Goal: Navigation & Orientation: Find specific page/section

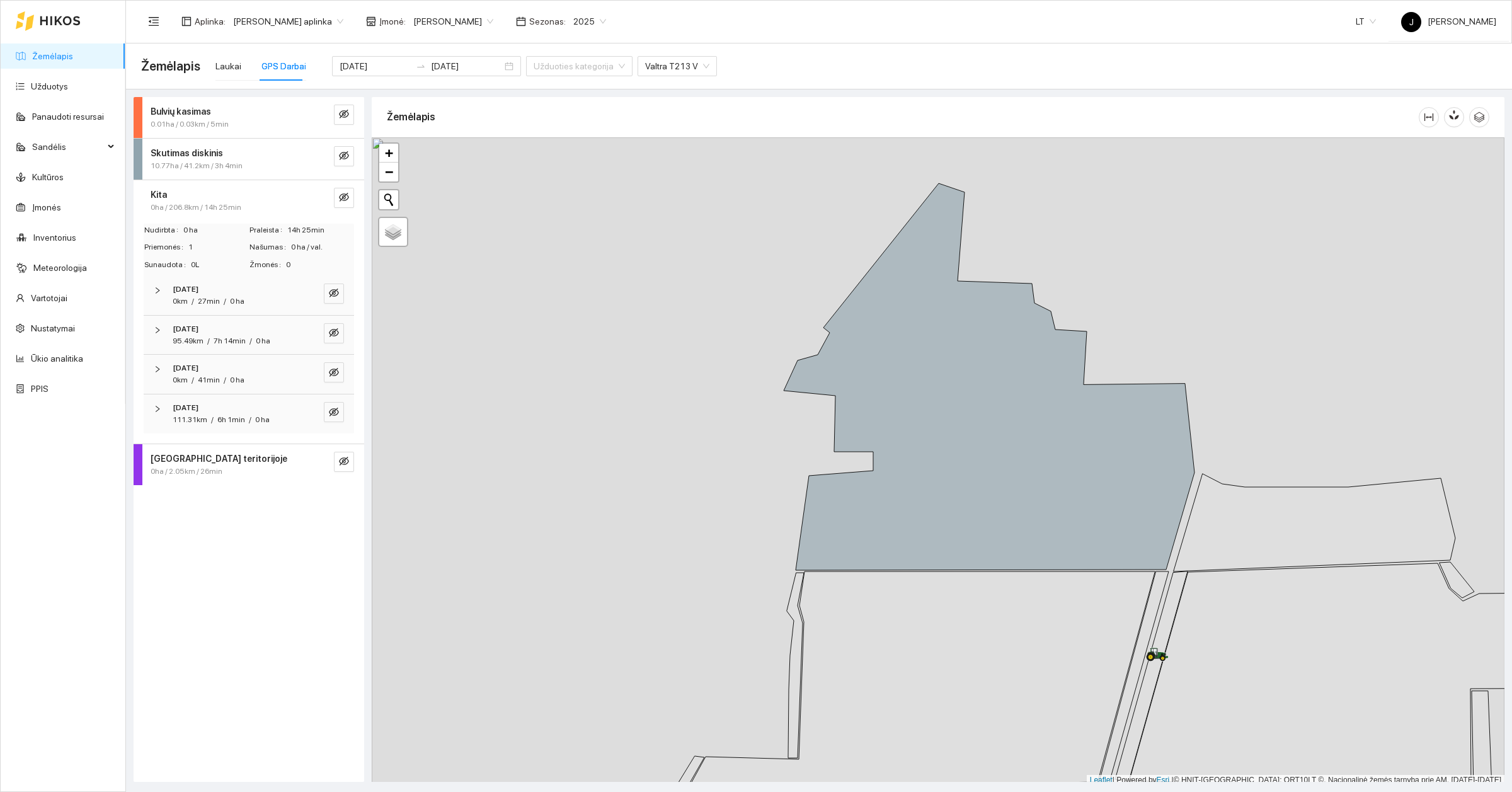
scroll to position [4, 0]
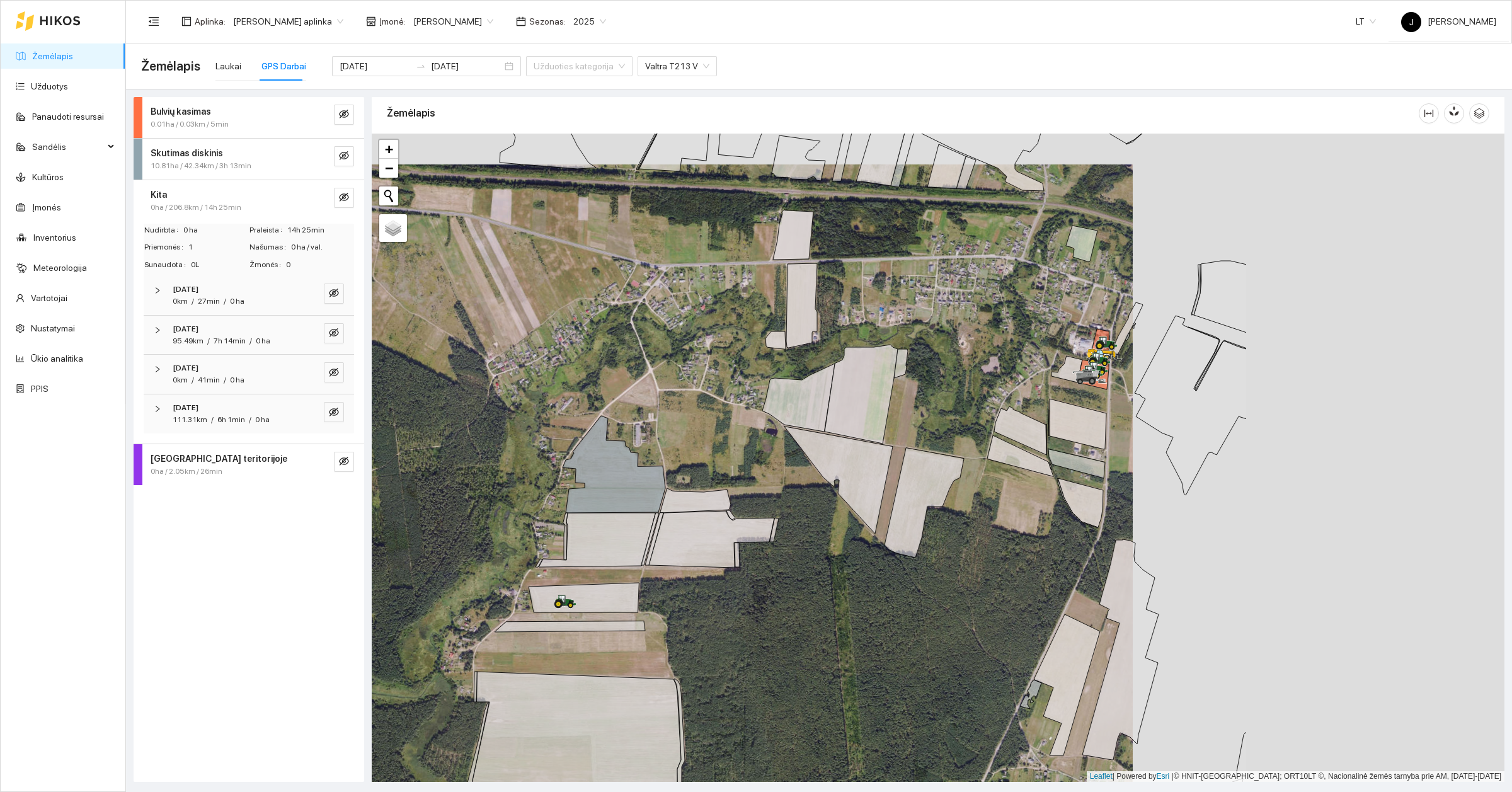
drag, startPoint x: 1349, startPoint y: 334, endPoint x: 977, endPoint y: 365, distance: 373.3
click at [977, 365] on div at bounding box center [938, 458] width 1133 height 649
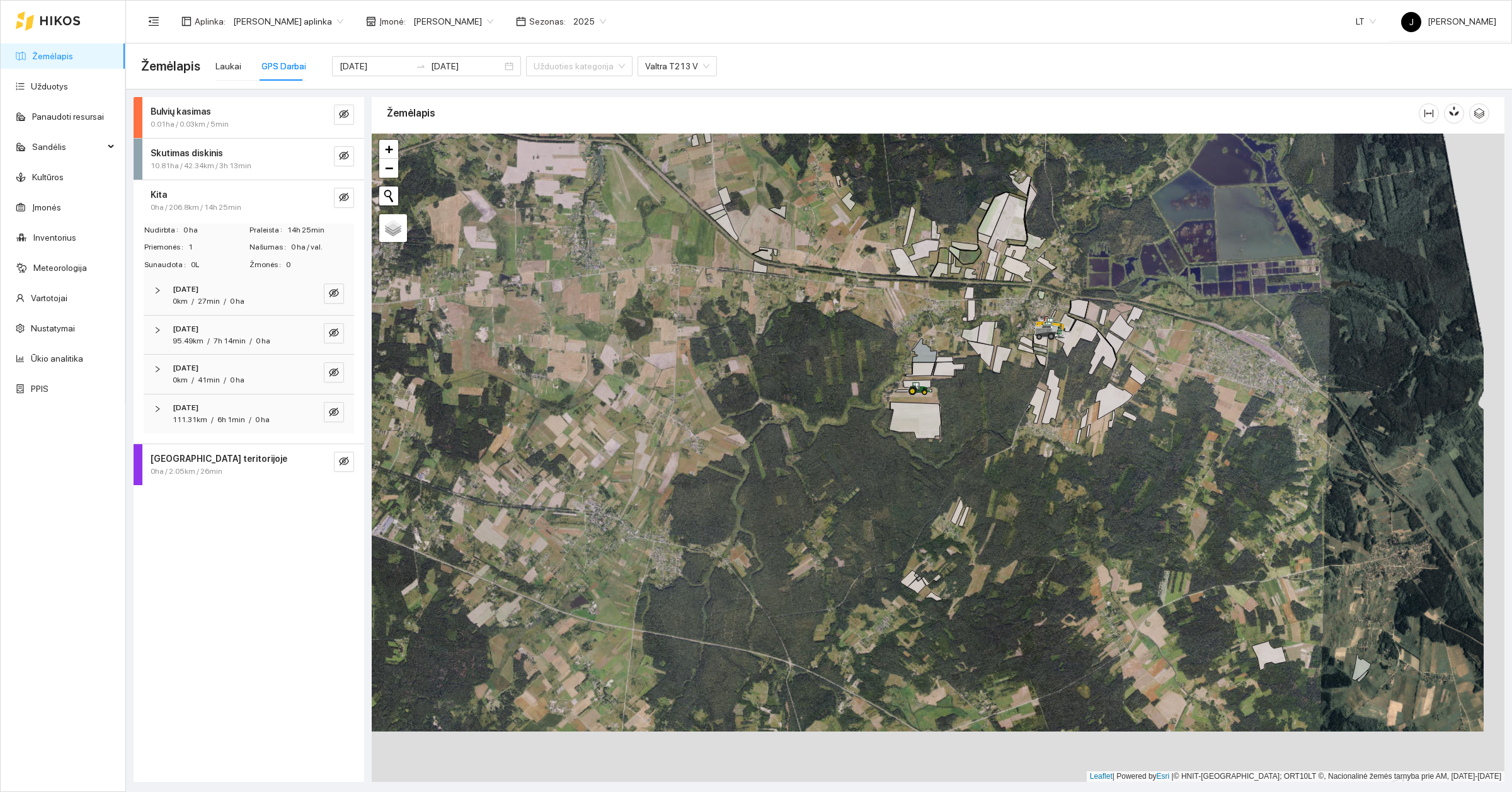
drag, startPoint x: 988, startPoint y: 462, endPoint x: 967, endPoint y: 411, distance: 55.2
click at [967, 411] on div at bounding box center [938, 458] width 1133 height 649
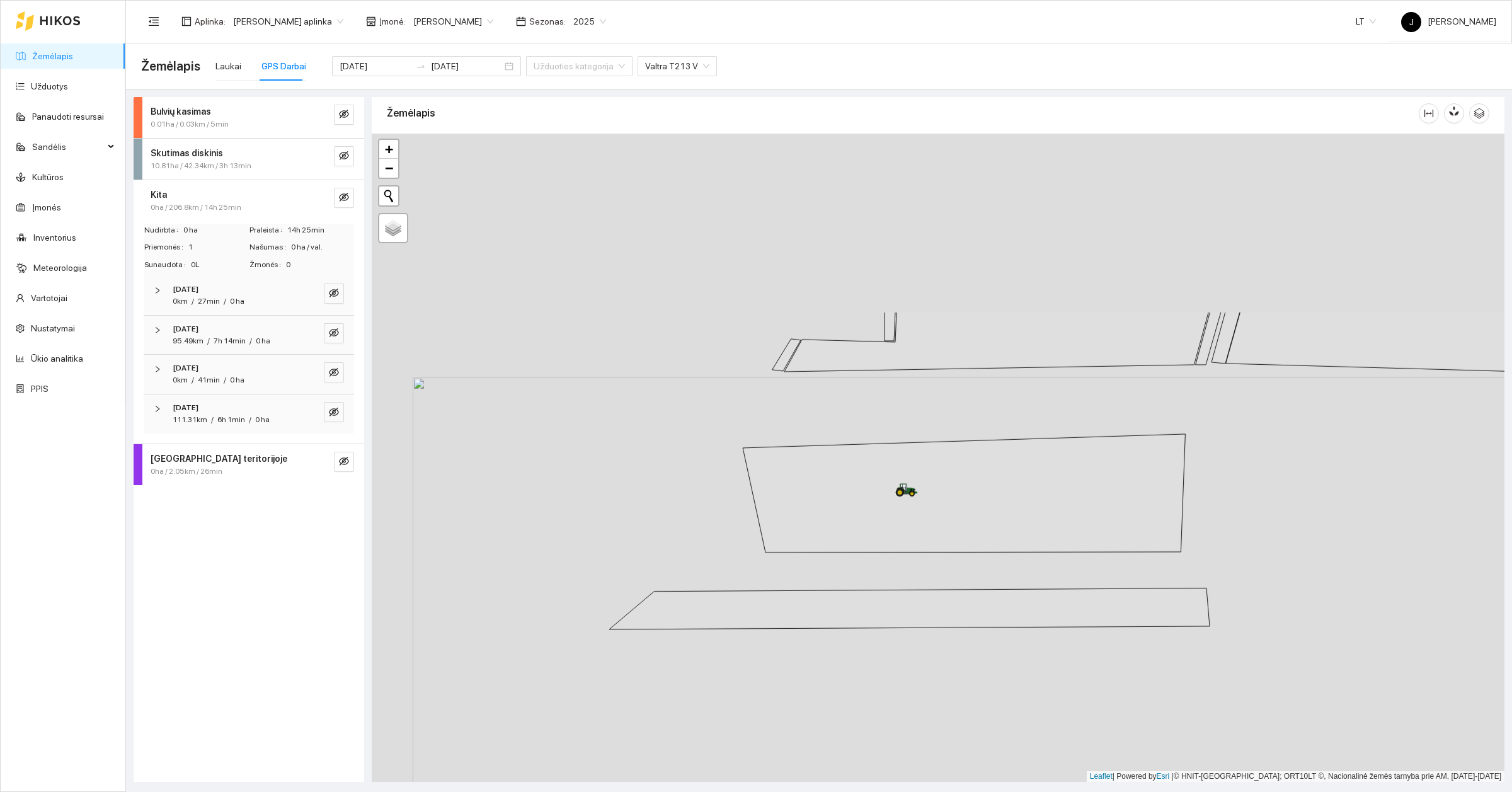
drag, startPoint x: 1125, startPoint y: 332, endPoint x: 1166, endPoint y: 576, distance: 247.4
click at [1166, 576] on div at bounding box center [938, 458] width 1133 height 649
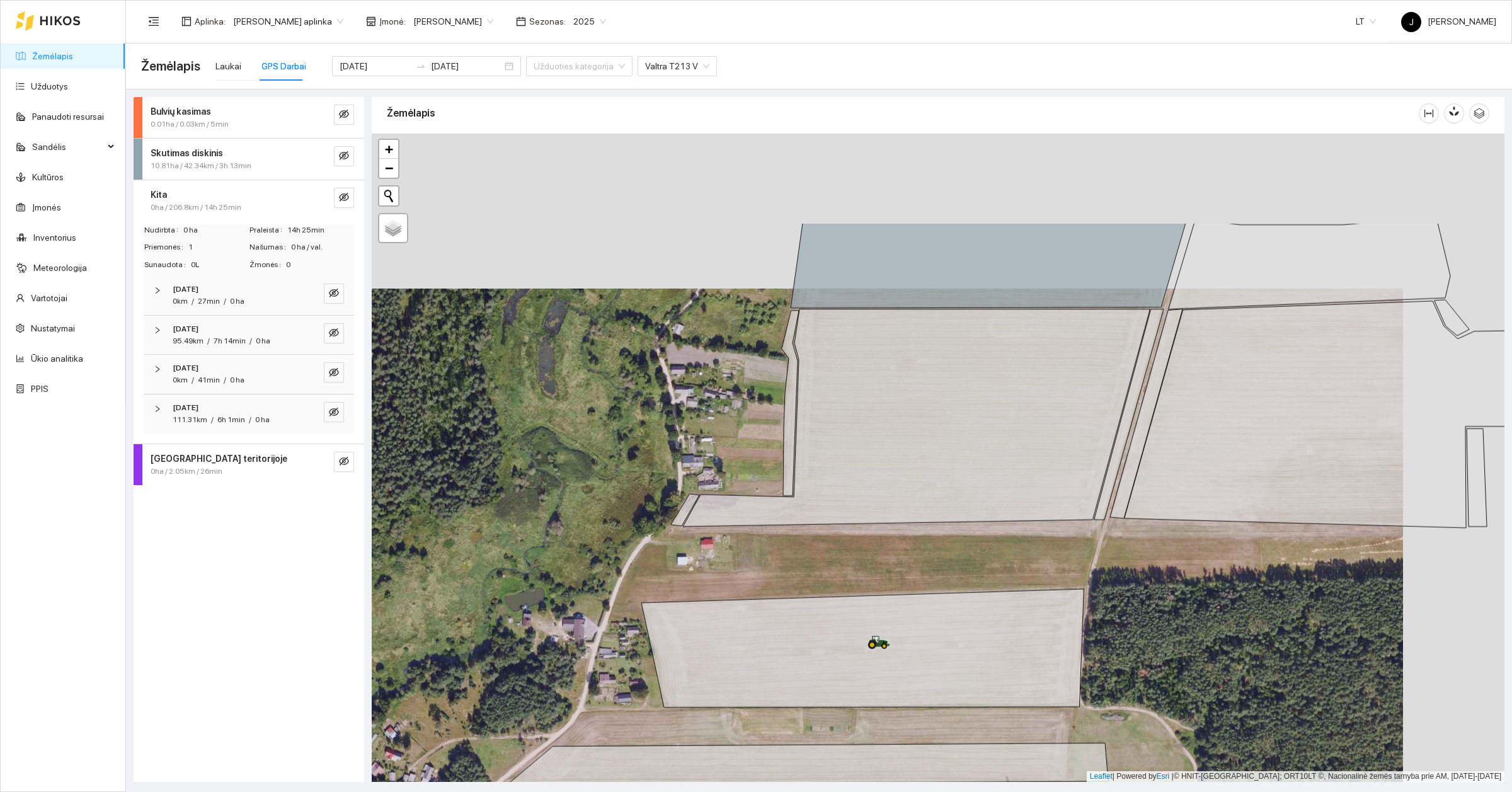
drag, startPoint x: 1208, startPoint y: 411, endPoint x: 1096, endPoint y: 618, distance: 235.4
click at [1096, 618] on div at bounding box center [938, 458] width 1133 height 649
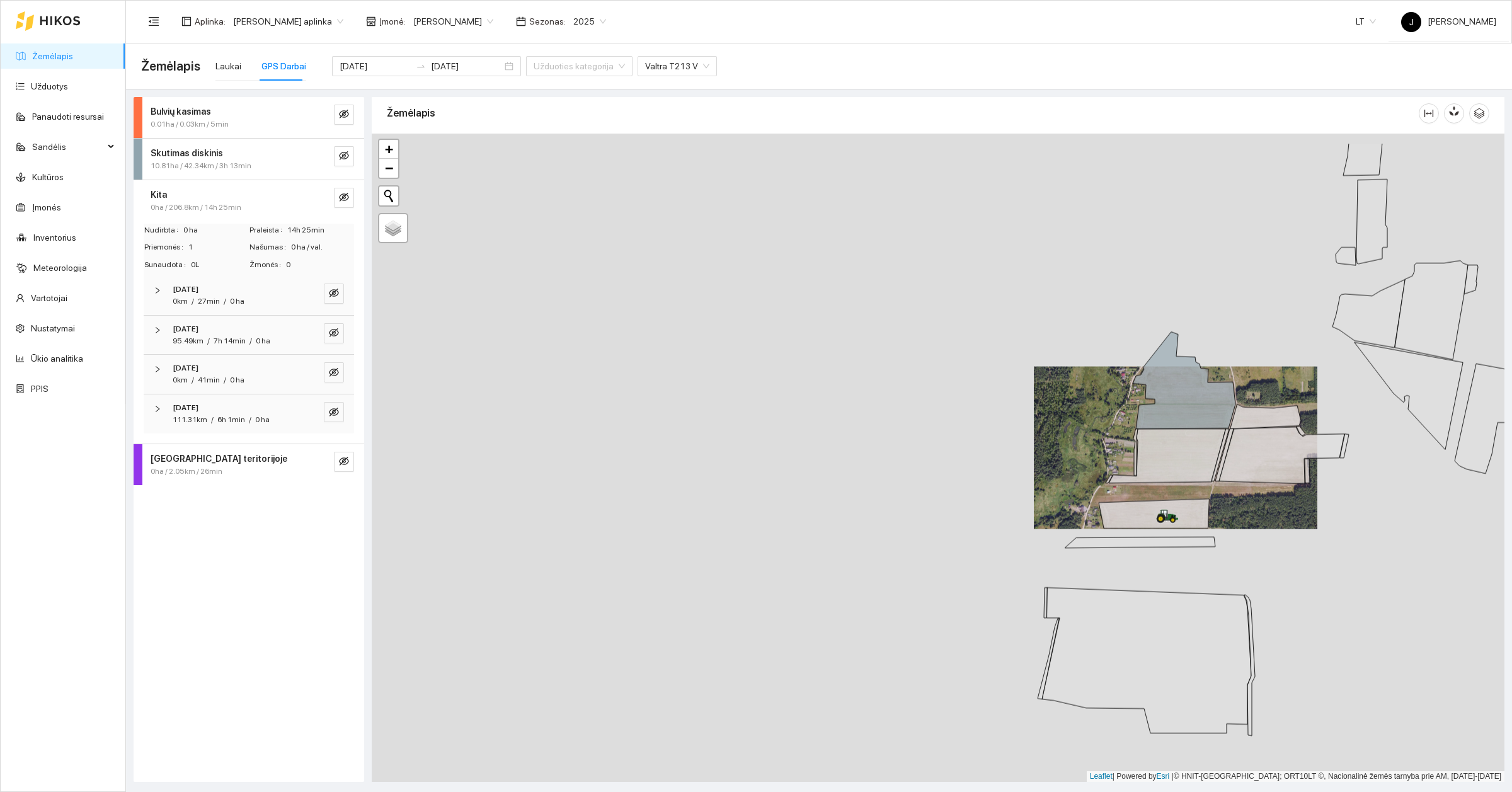
drag, startPoint x: 1358, startPoint y: 417, endPoint x: 1296, endPoint y: 492, distance: 97.3
click at [1296, 492] on div at bounding box center [938, 458] width 1133 height 649
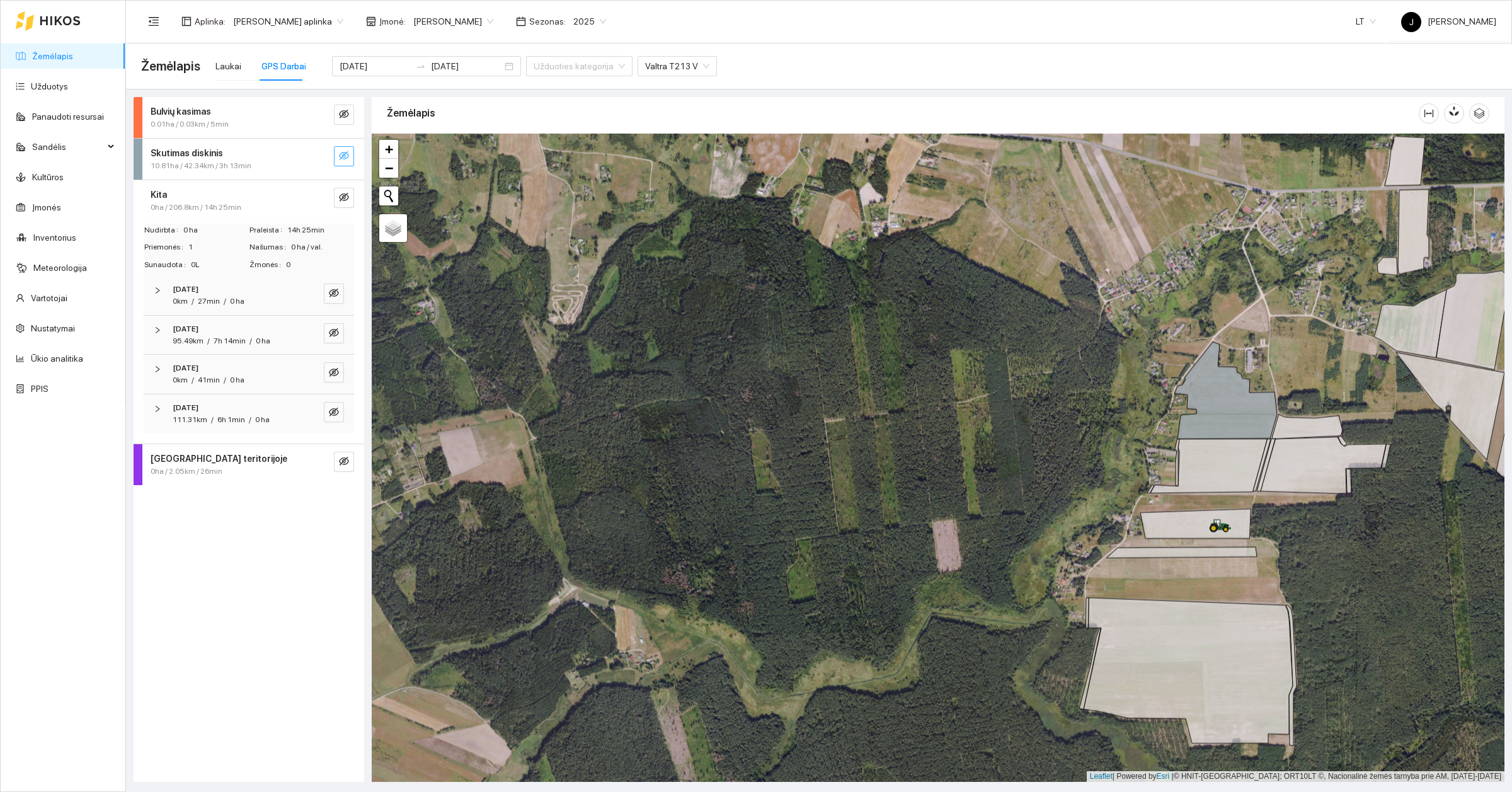
click at [345, 156] on icon "eye-invisible" at bounding box center [344, 155] width 10 height 10
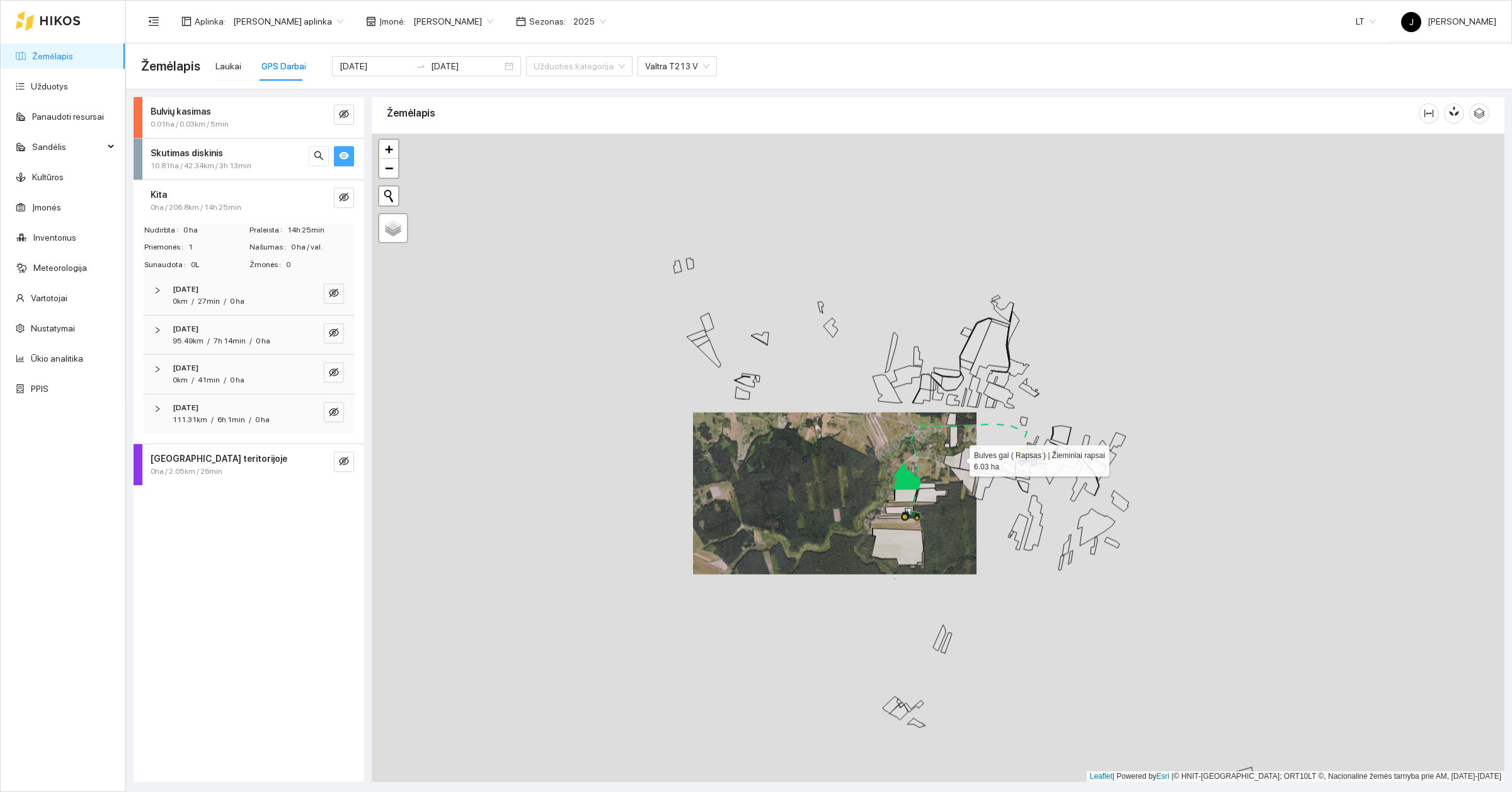
drag, startPoint x: 993, startPoint y: 369, endPoint x: 959, endPoint y: 459, distance: 96.2
click at [959, 459] on icon at bounding box center [953, 460] width 18 height 17
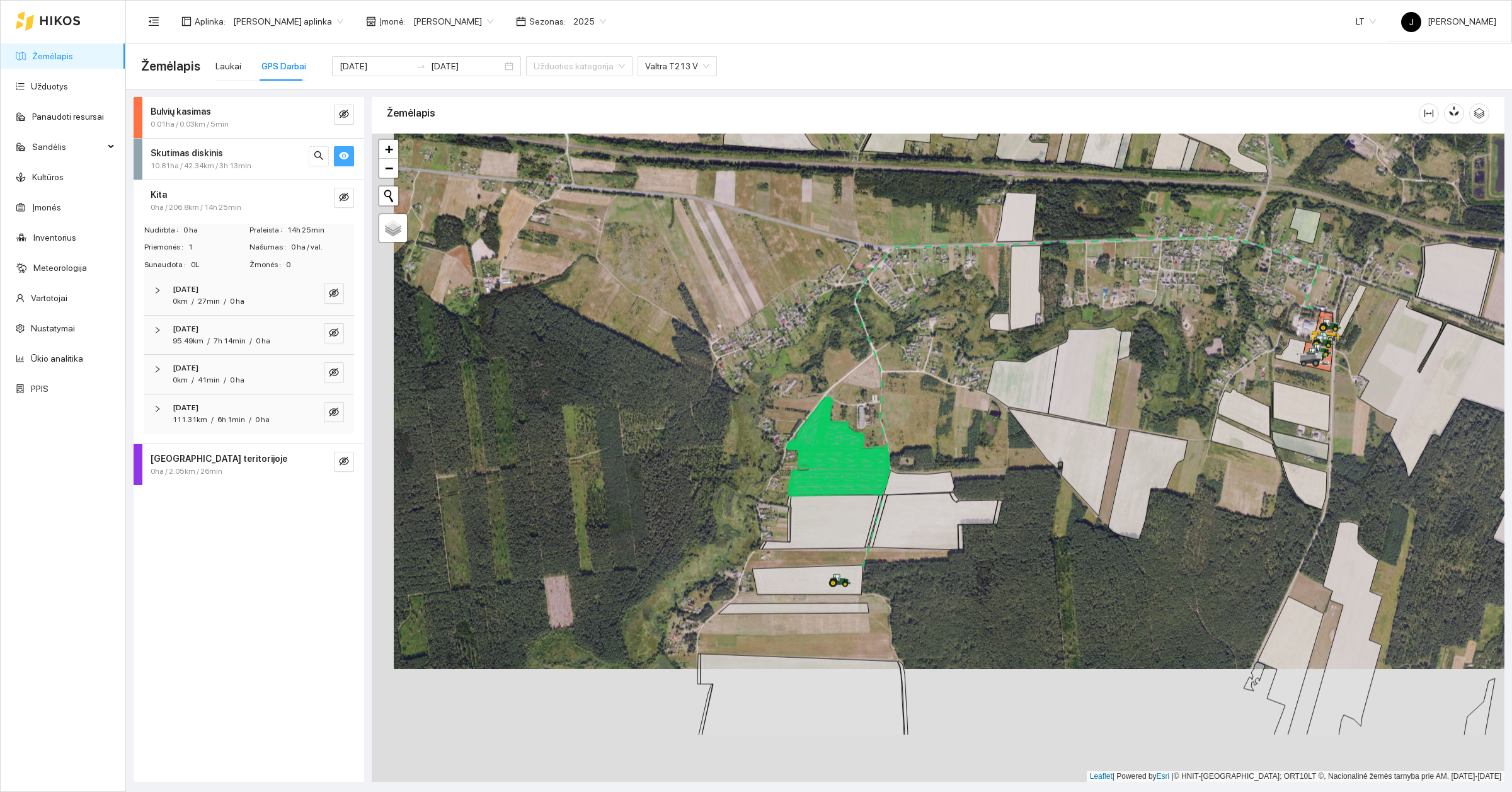
drag, startPoint x: 898, startPoint y: 696, endPoint x: 923, endPoint y: 572, distance: 126.5
click at [924, 572] on div at bounding box center [938, 458] width 1133 height 649
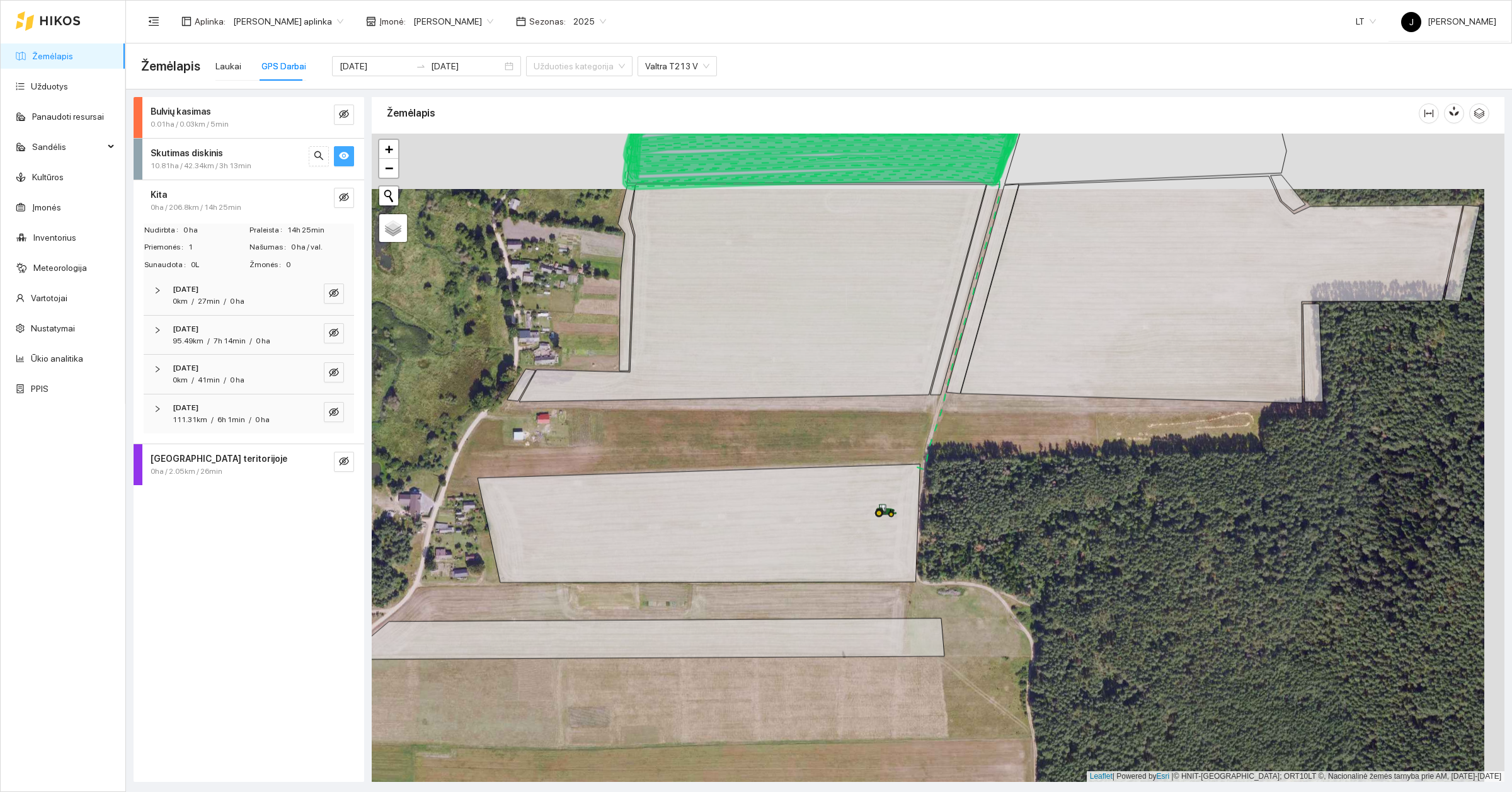
drag, startPoint x: 1147, startPoint y: 400, endPoint x: 1048, endPoint y: 577, distance: 202.8
click at [1048, 577] on div at bounding box center [938, 458] width 1133 height 649
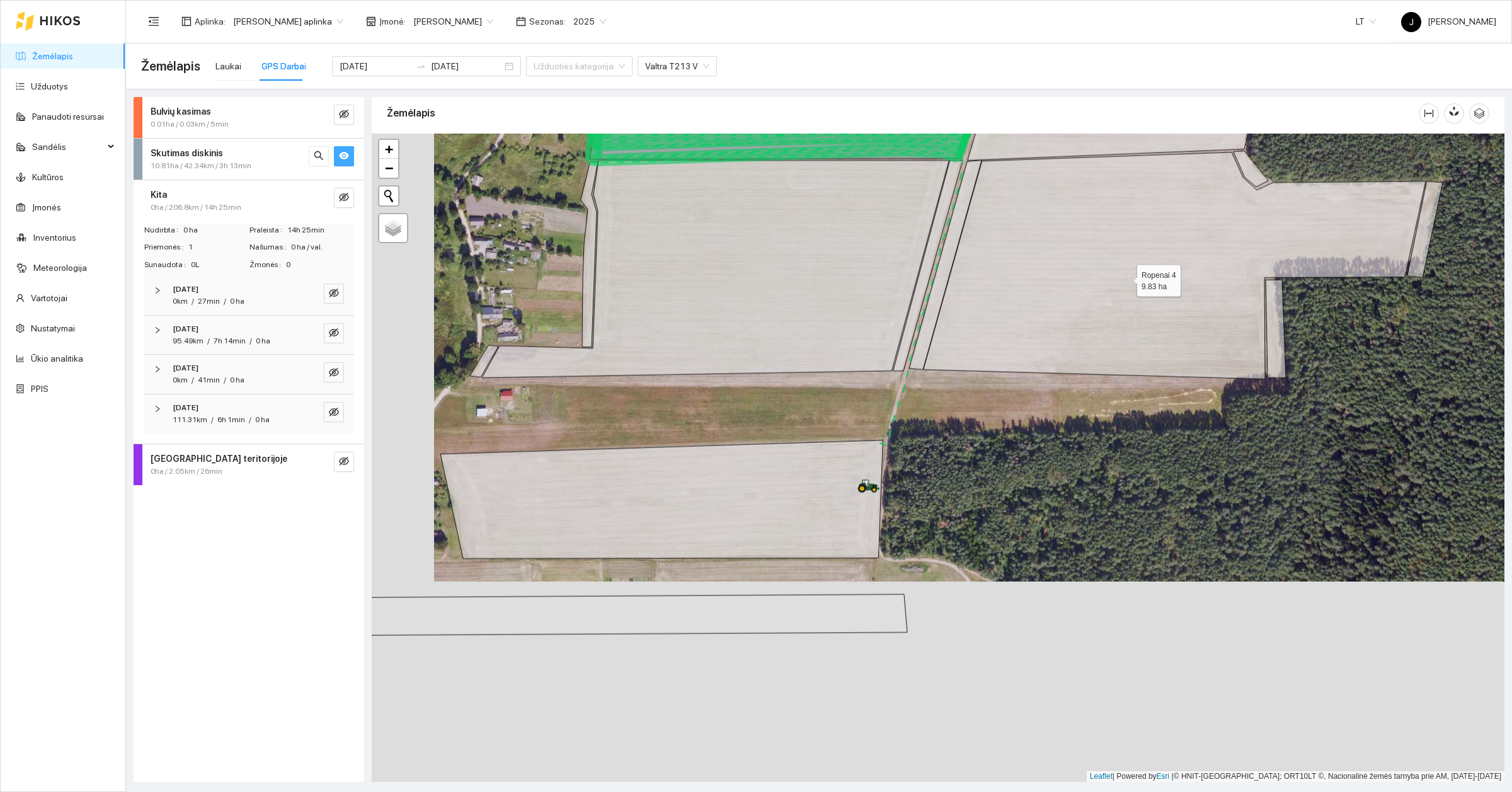
drag, startPoint x: 1063, startPoint y: 481, endPoint x: 1125, endPoint y: 279, distance: 211.3
click at [1125, 279] on icon at bounding box center [1174, 266] width 502 height 227
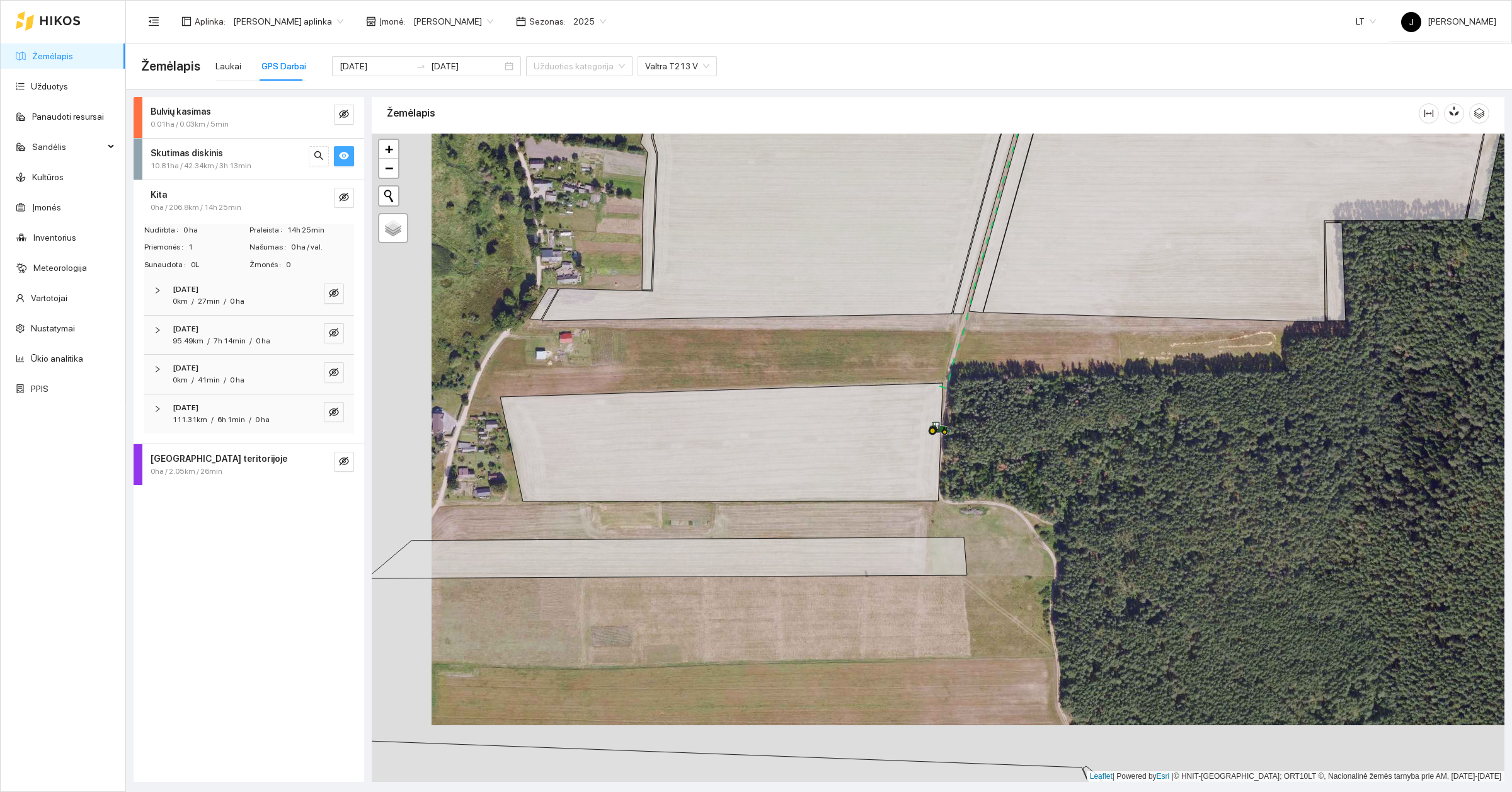
drag, startPoint x: 1053, startPoint y: 588, endPoint x: 1131, endPoint y: 517, distance: 105.5
click at [1131, 518] on div at bounding box center [938, 458] width 1133 height 649
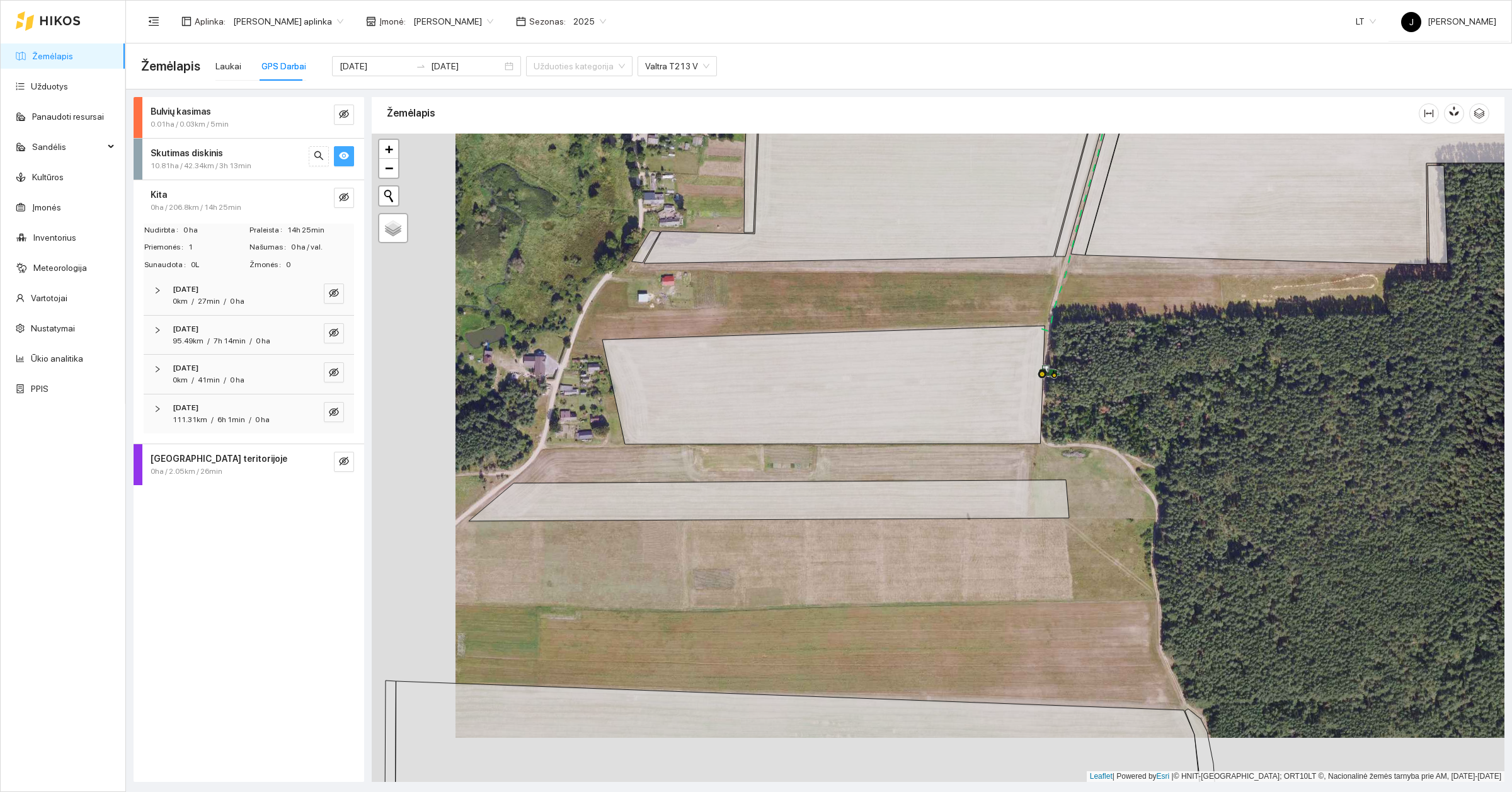
drag, startPoint x: 1059, startPoint y: 492, endPoint x: 1140, endPoint y: 449, distance: 91.7
click at [1140, 449] on div at bounding box center [938, 458] width 1133 height 649
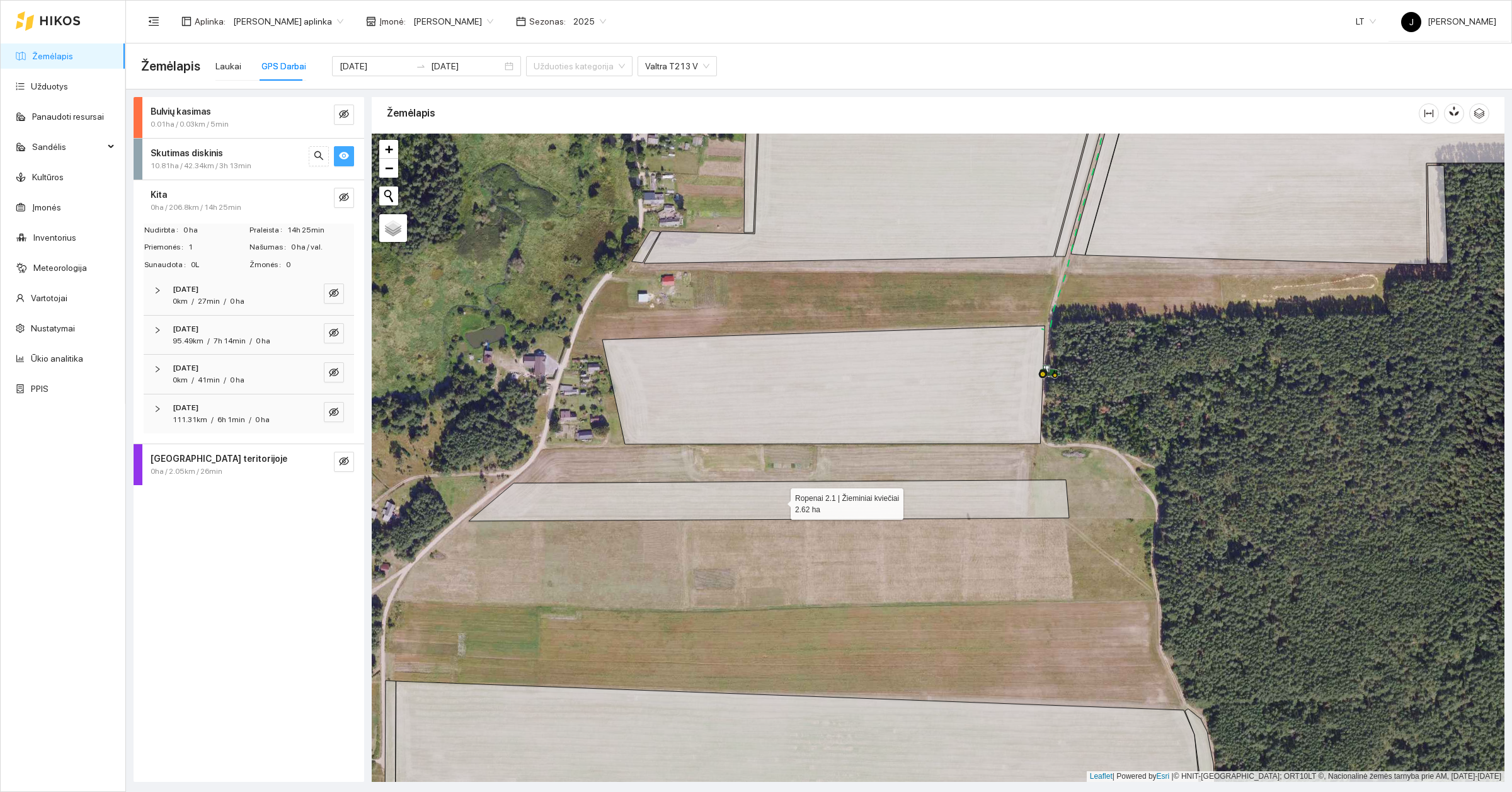
click at [974, 505] on icon at bounding box center [769, 501] width 600 height 41
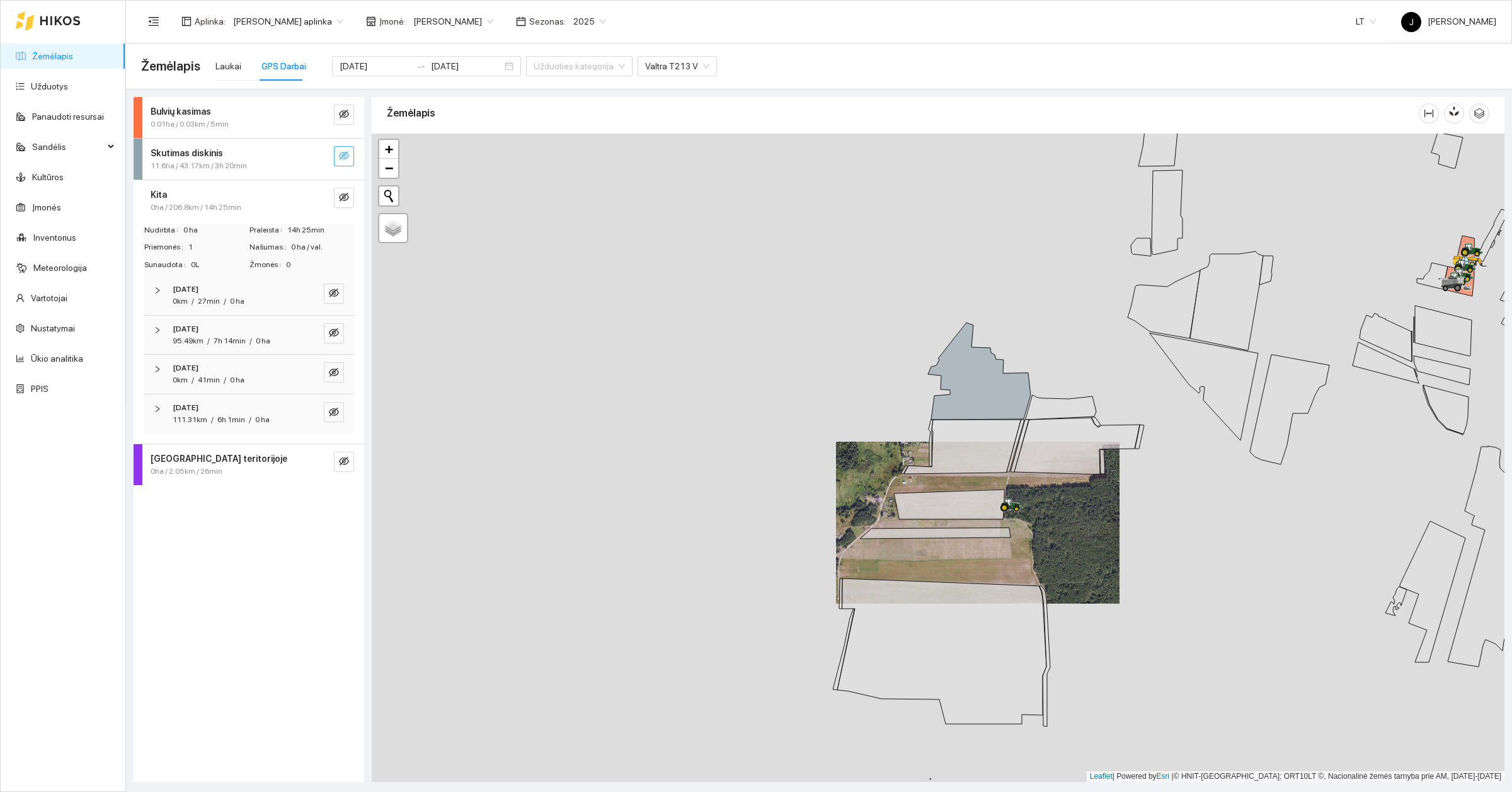
drag, startPoint x: 1064, startPoint y: 452, endPoint x: 1030, endPoint y: 490, distance: 51.0
click at [1030, 490] on div at bounding box center [938, 458] width 1133 height 649
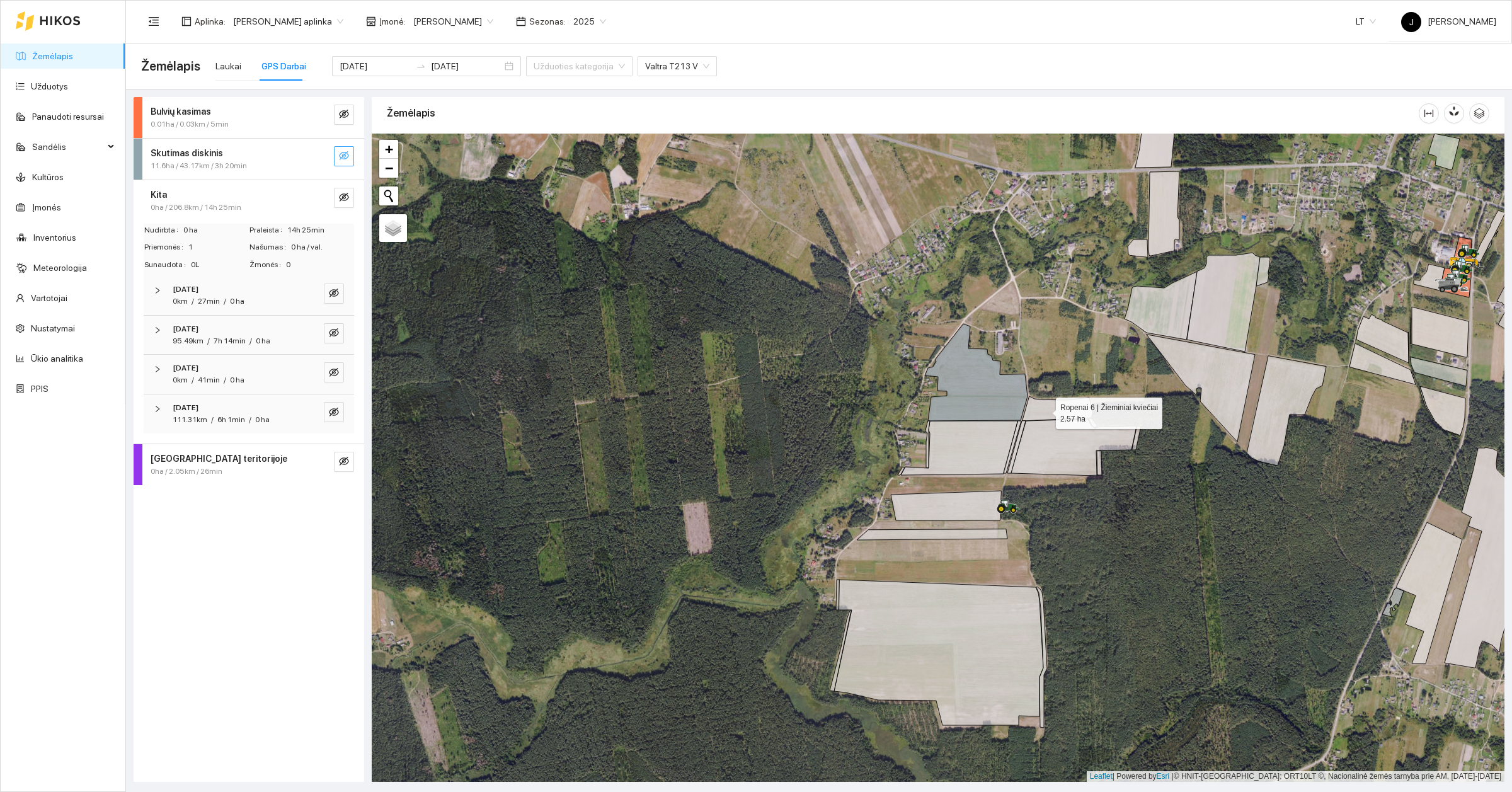
click at [1044, 410] on icon at bounding box center [1057, 409] width 70 height 25
click at [1043, 407] on icon at bounding box center [1057, 409] width 70 height 25
click at [225, 66] on div "Laukai" at bounding box center [228, 66] width 26 height 14
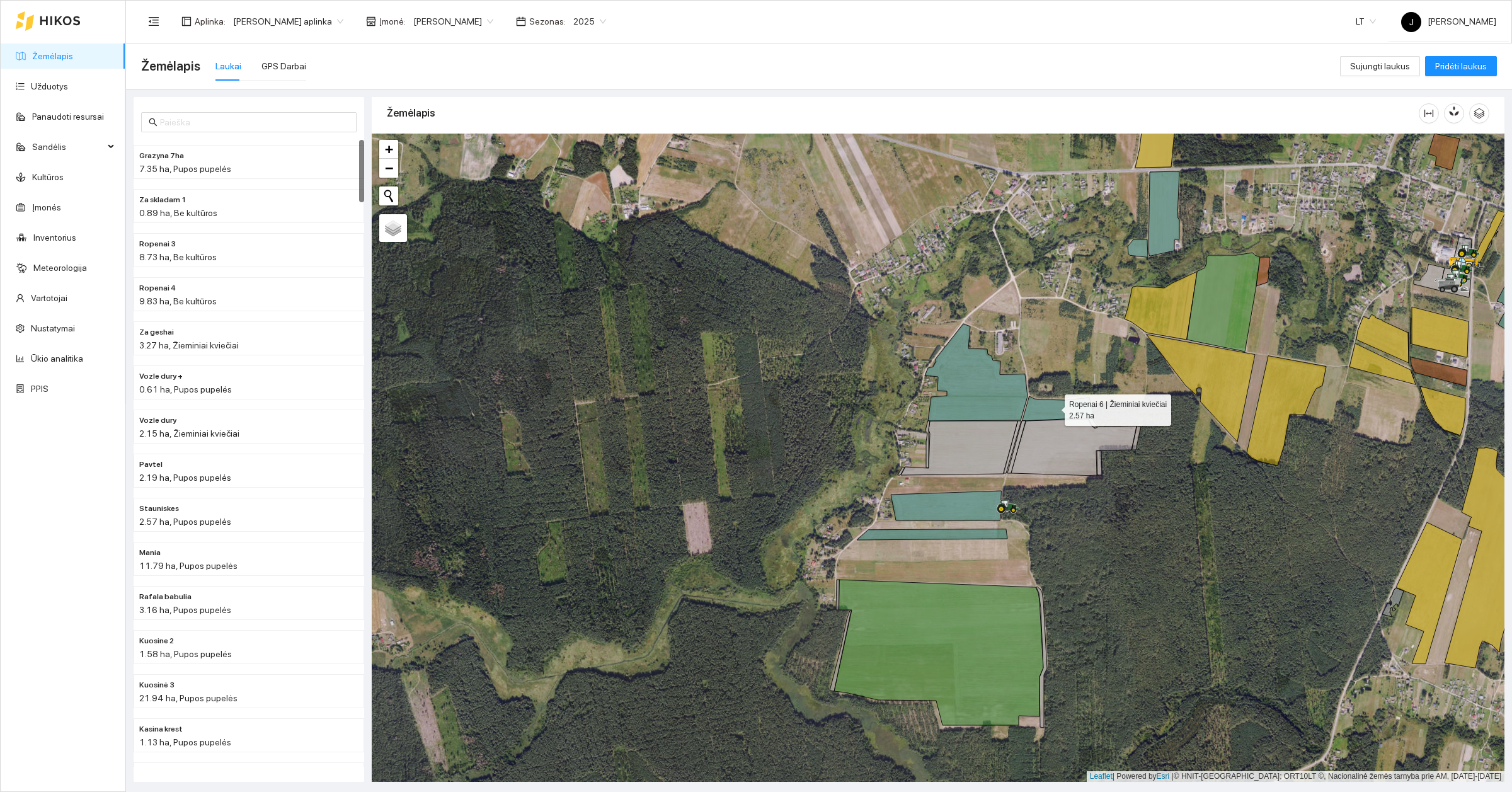
click at [1053, 407] on icon at bounding box center [1057, 409] width 70 height 25
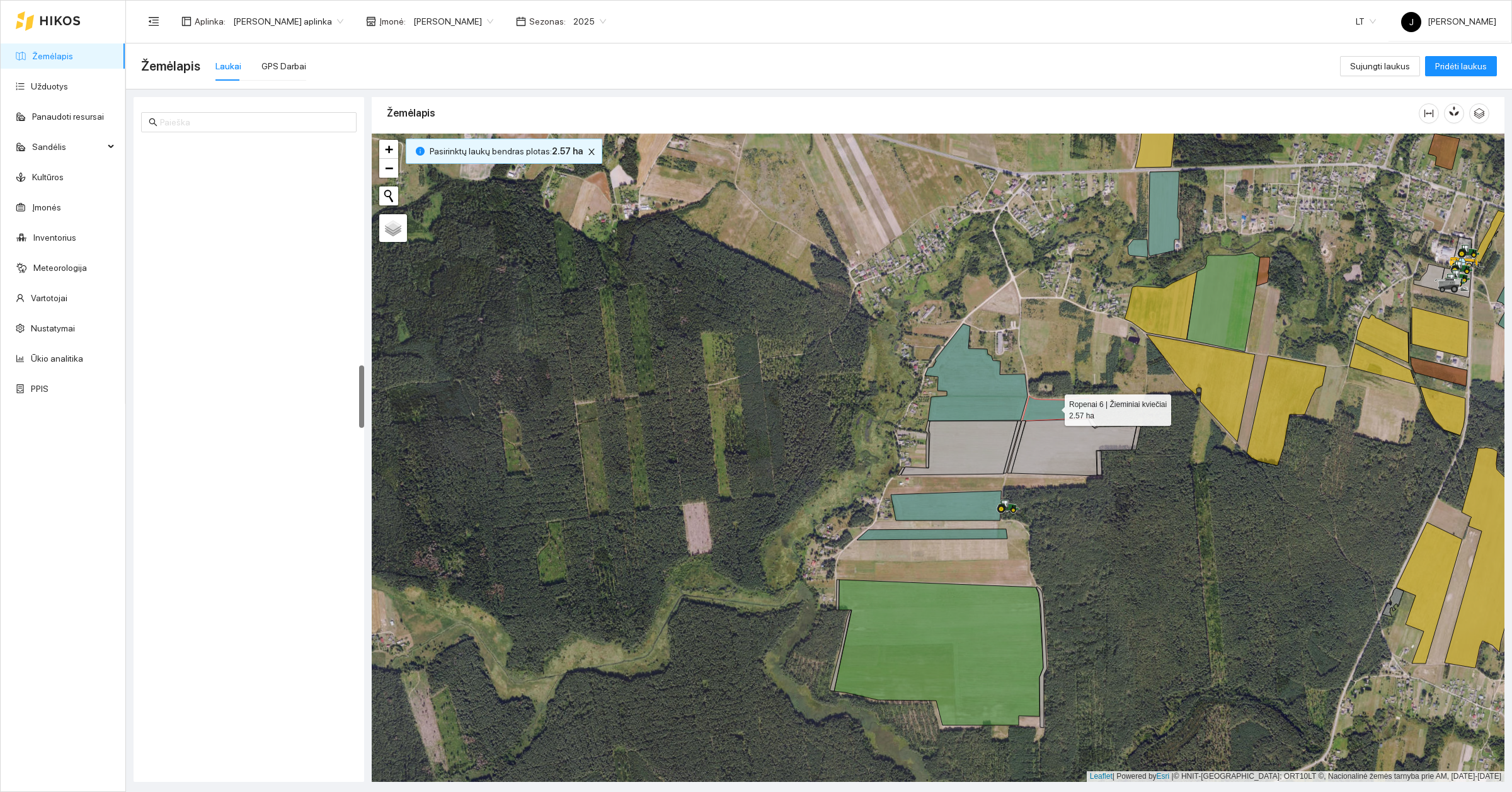
scroll to position [2245, 0]
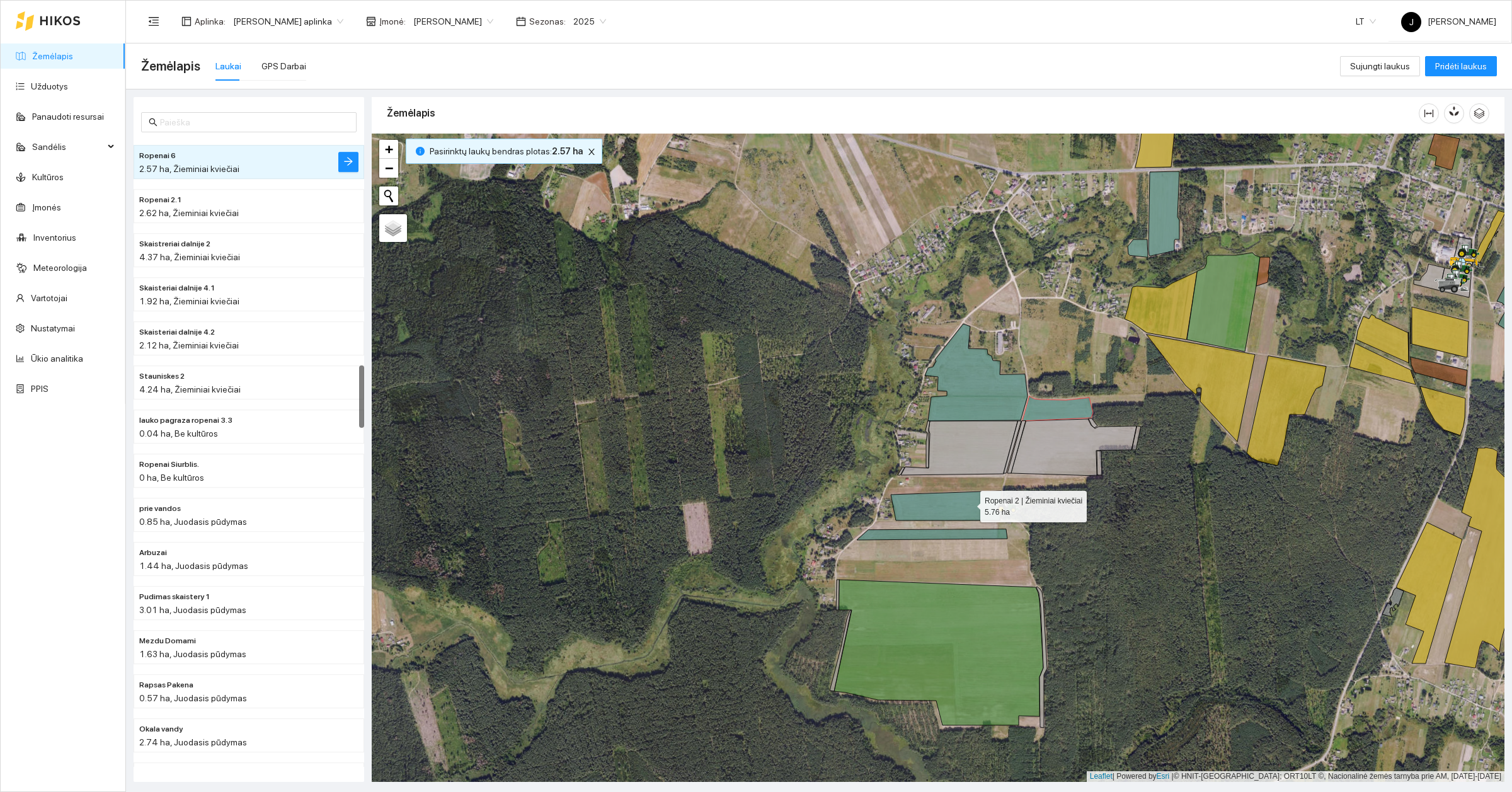
click at [969, 504] on icon at bounding box center [946, 506] width 111 height 29
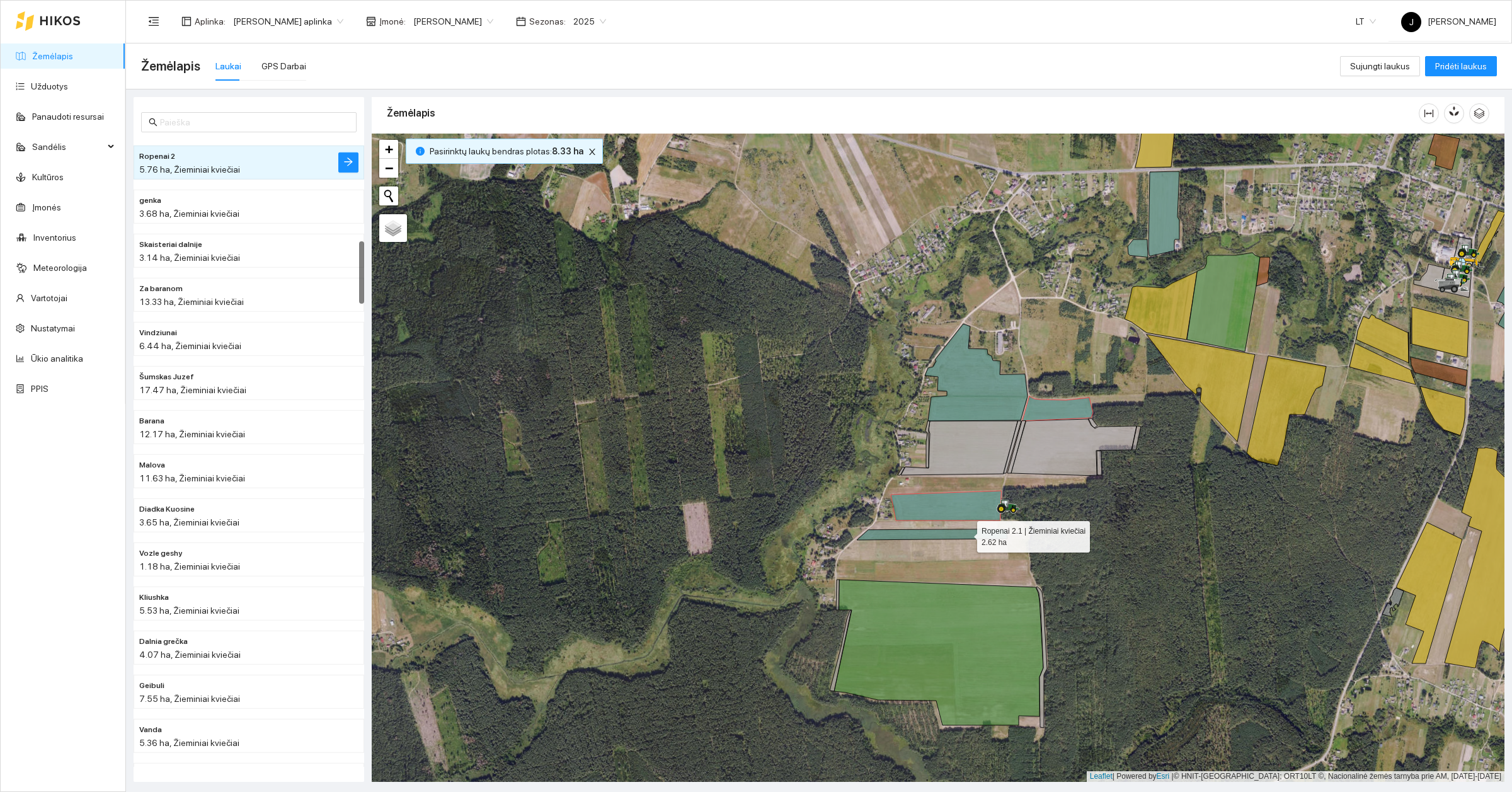
click at [966, 534] on icon at bounding box center [932, 535] width 151 height 11
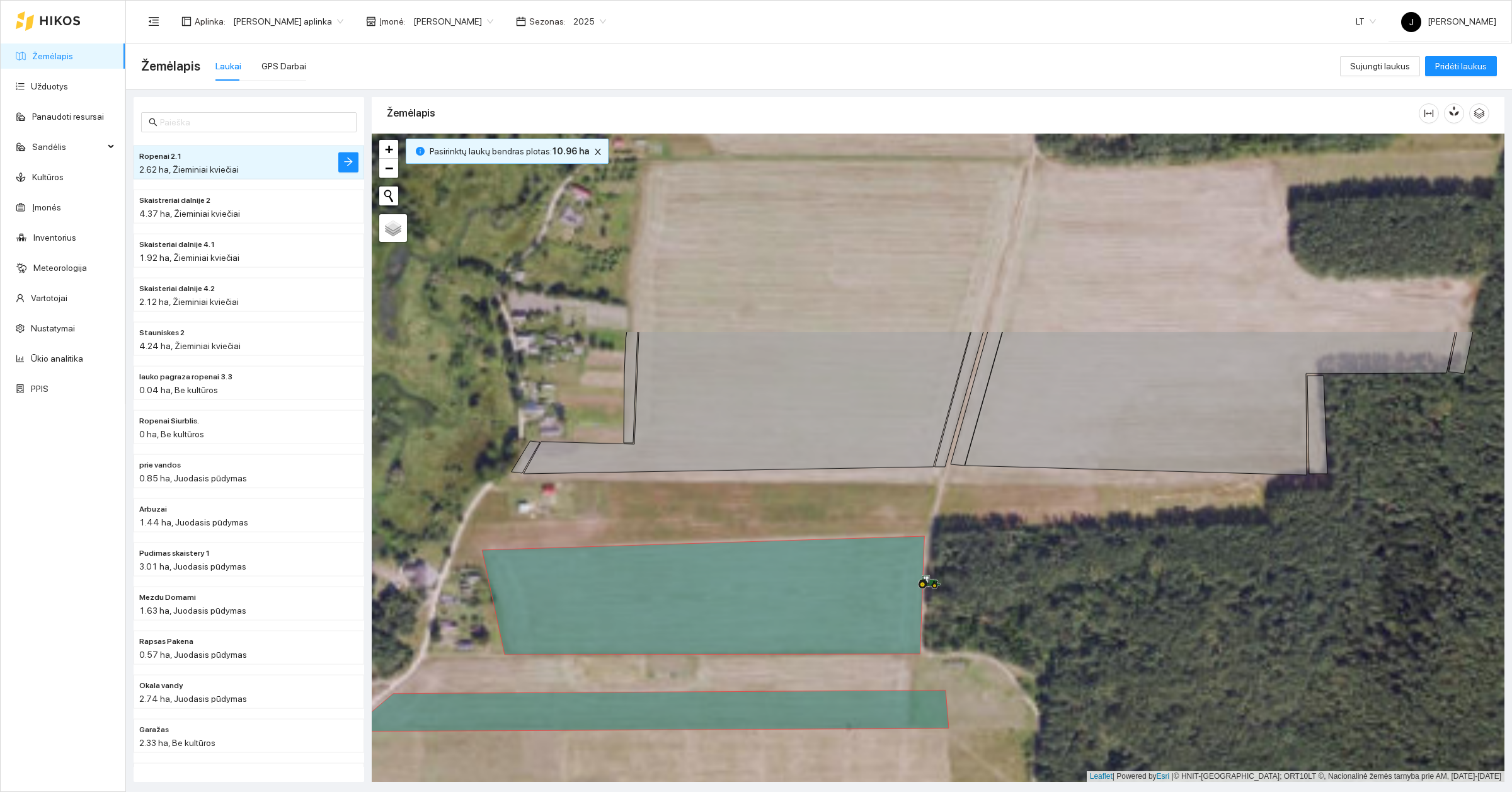
drag, startPoint x: 1059, startPoint y: 616, endPoint x: 1035, endPoint y: 697, distance: 84.5
click at [1035, 697] on div at bounding box center [938, 458] width 1133 height 649
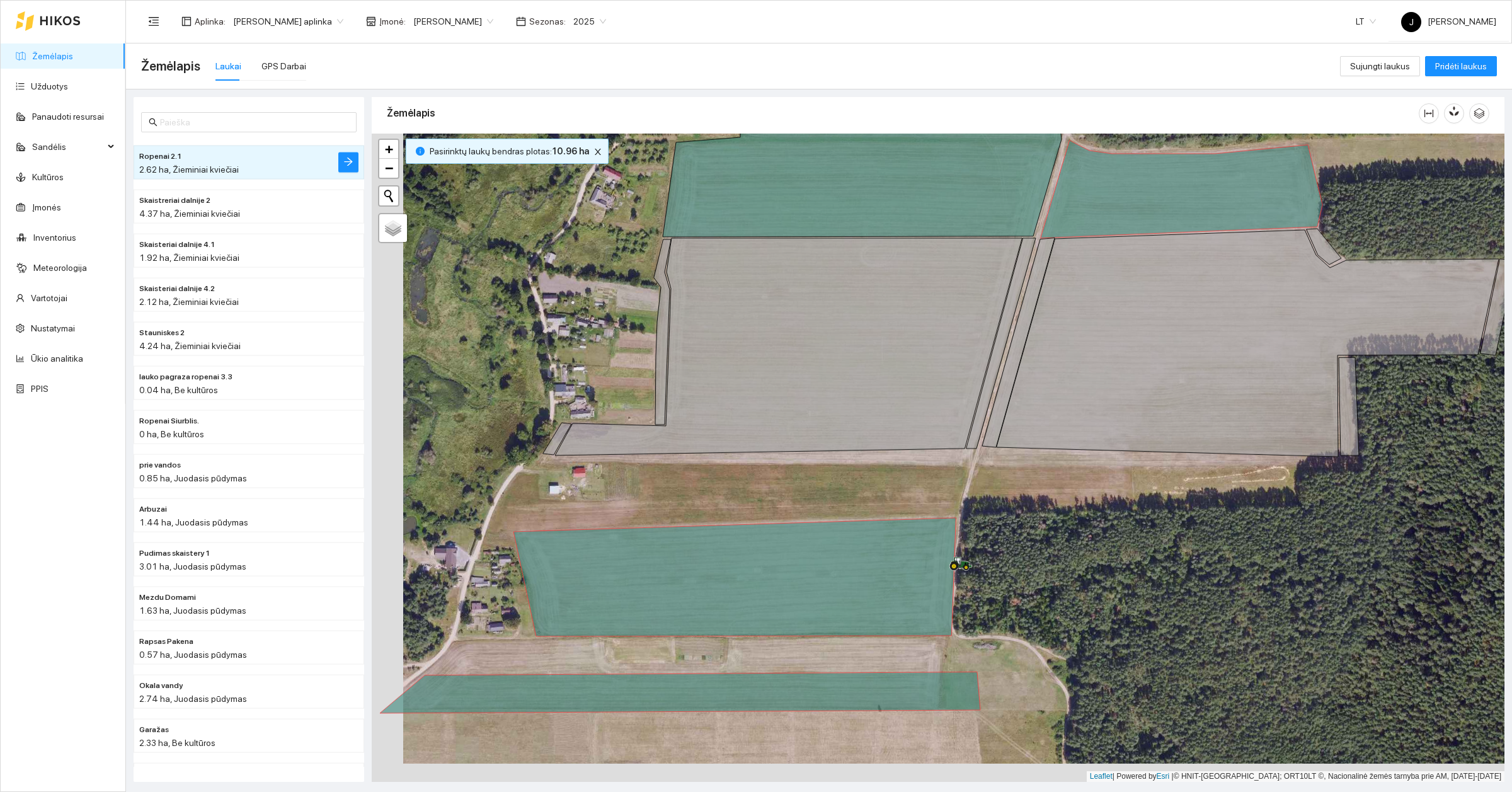
drag, startPoint x: 1038, startPoint y: 629, endPoint x: 1068, endPoint y: 613, distance: 34.0
click at [1068, 613] on div at bounding box center [938, 458] width 1133 height 649
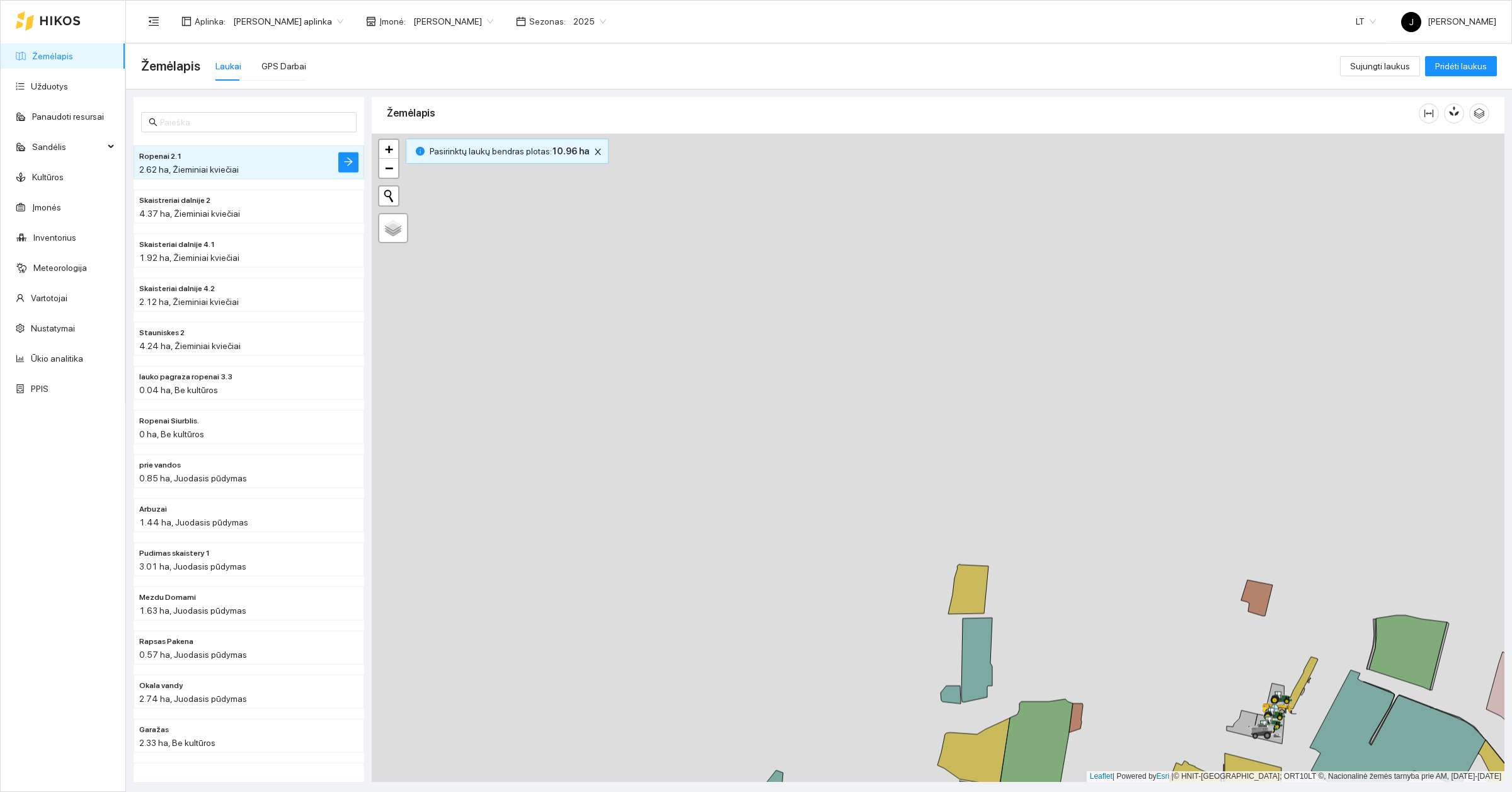
drag, startPoint x: 1047, startPoint y: 413, endPoint x: 973, endPoint y: 830, distance: 423.5
click at [973, 791] on html "Žemėlapis Užduotys Panaudoti resursai Sandėlis Kultūros Įmonės Inventorius Mete…" at bounding box center [756, 396] width 1512 height 792
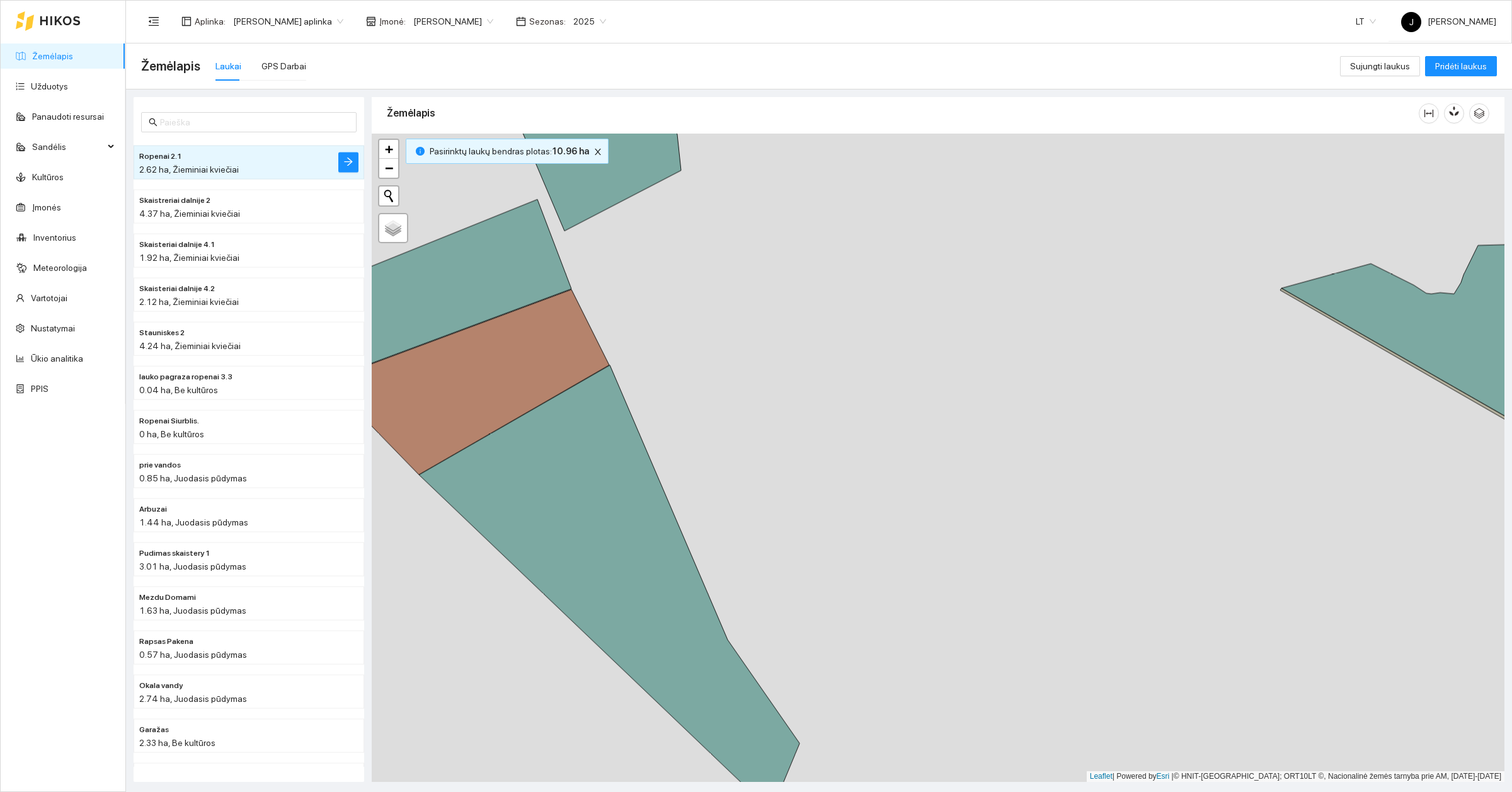
drag, startPoint x: 970, startPoint y: 449, endPoint x: 1157, endPoint y: 490, distance: 191.4
click at [1154, 494] on div at bounding box center [938, 458] width 1133 height 649
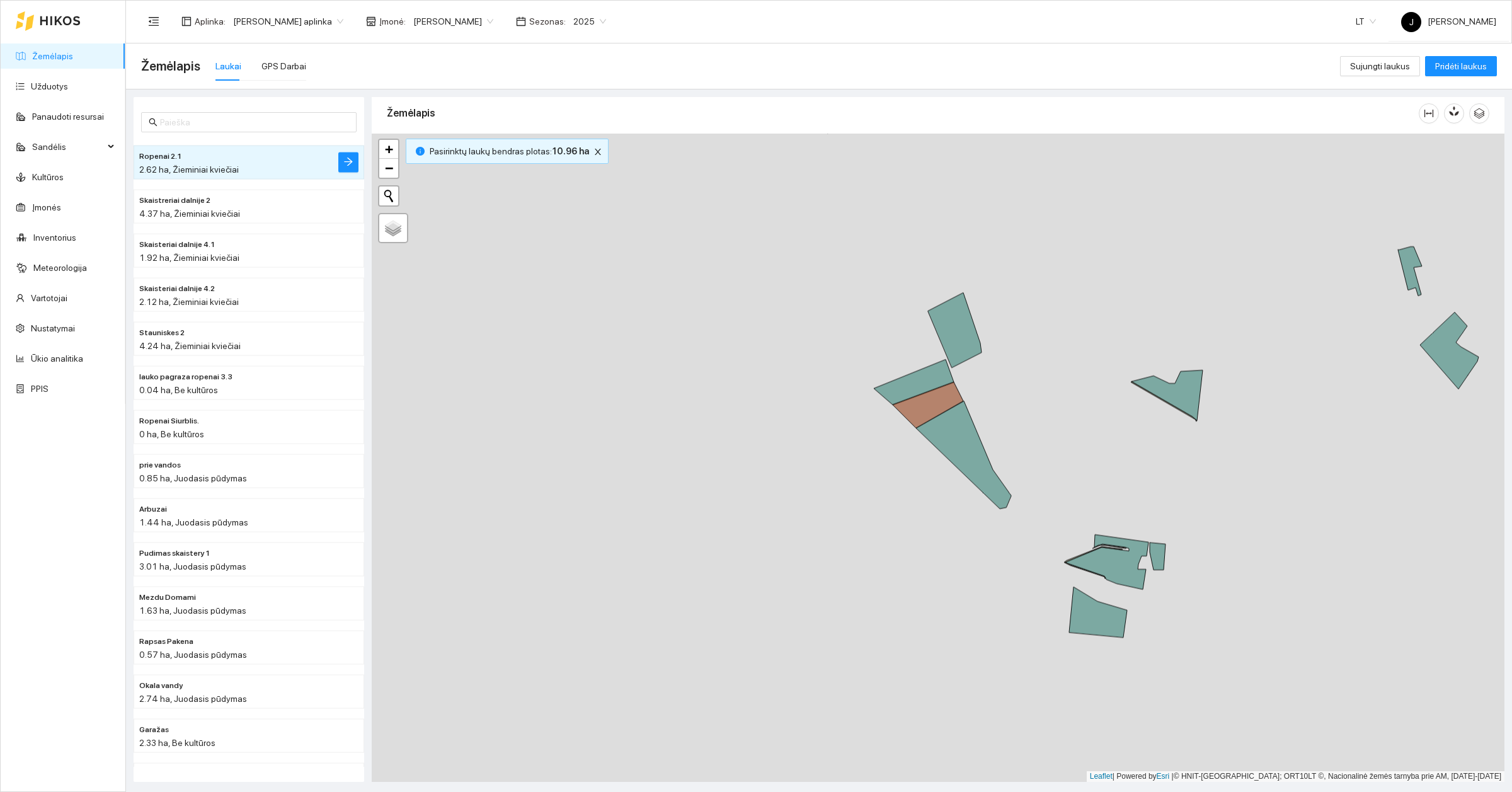
drag, startPoint x: 1147, startPoint y: 482, endPoint x: 1065, endPoint y: 425, distance: 99.9
click at [1065, 425] on div at bounding box center [938, 458] width 1133 height 649
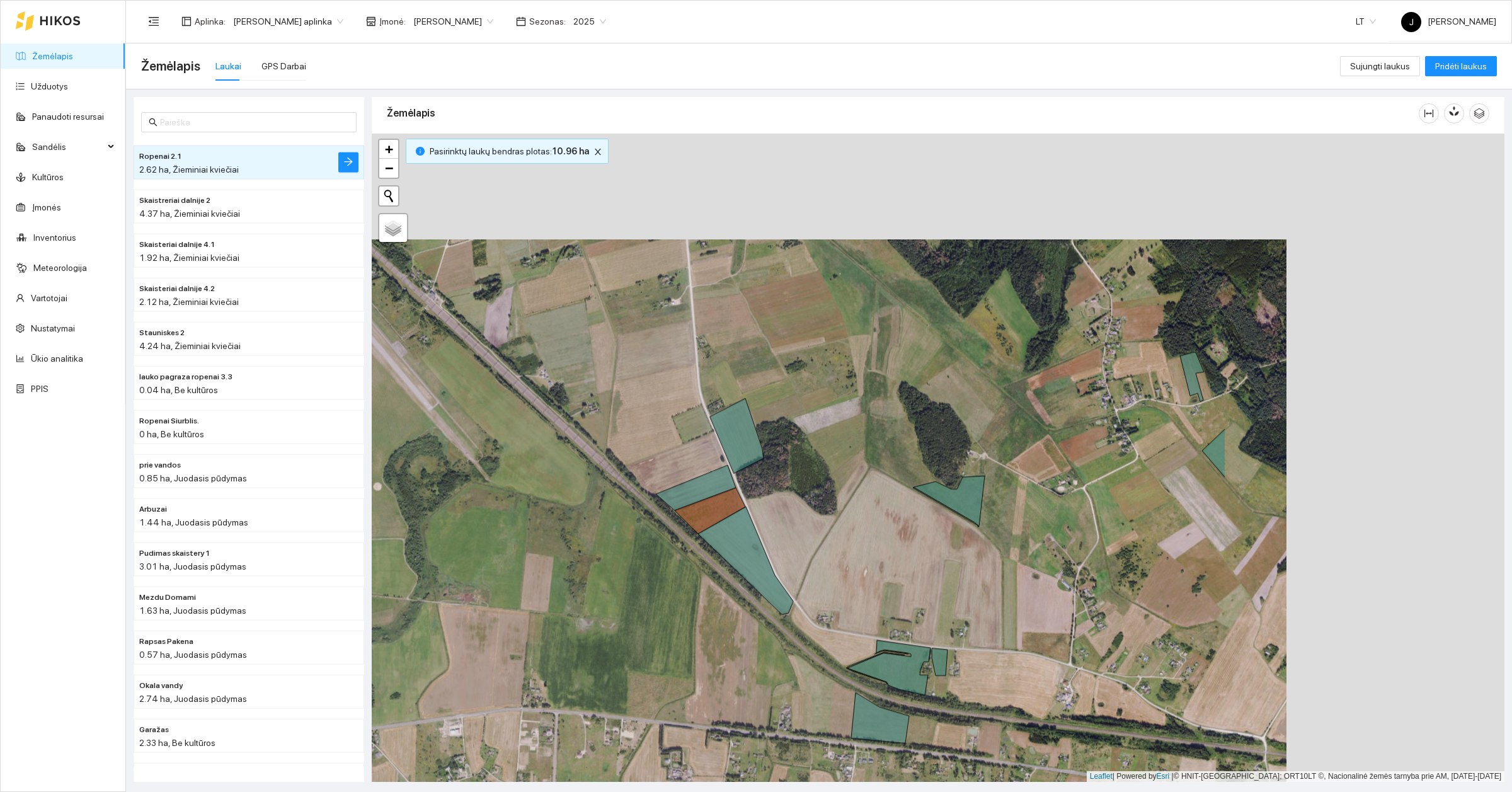
drag, startPoint x: 1170, startPoint y: 307, endPoint x: 776, endPoint y: 549, distance: 462.4
click at [776, 549] on div at bounding box center [938, 458] width 1133 height 649
